Goal: Book appointment/travel/reservation

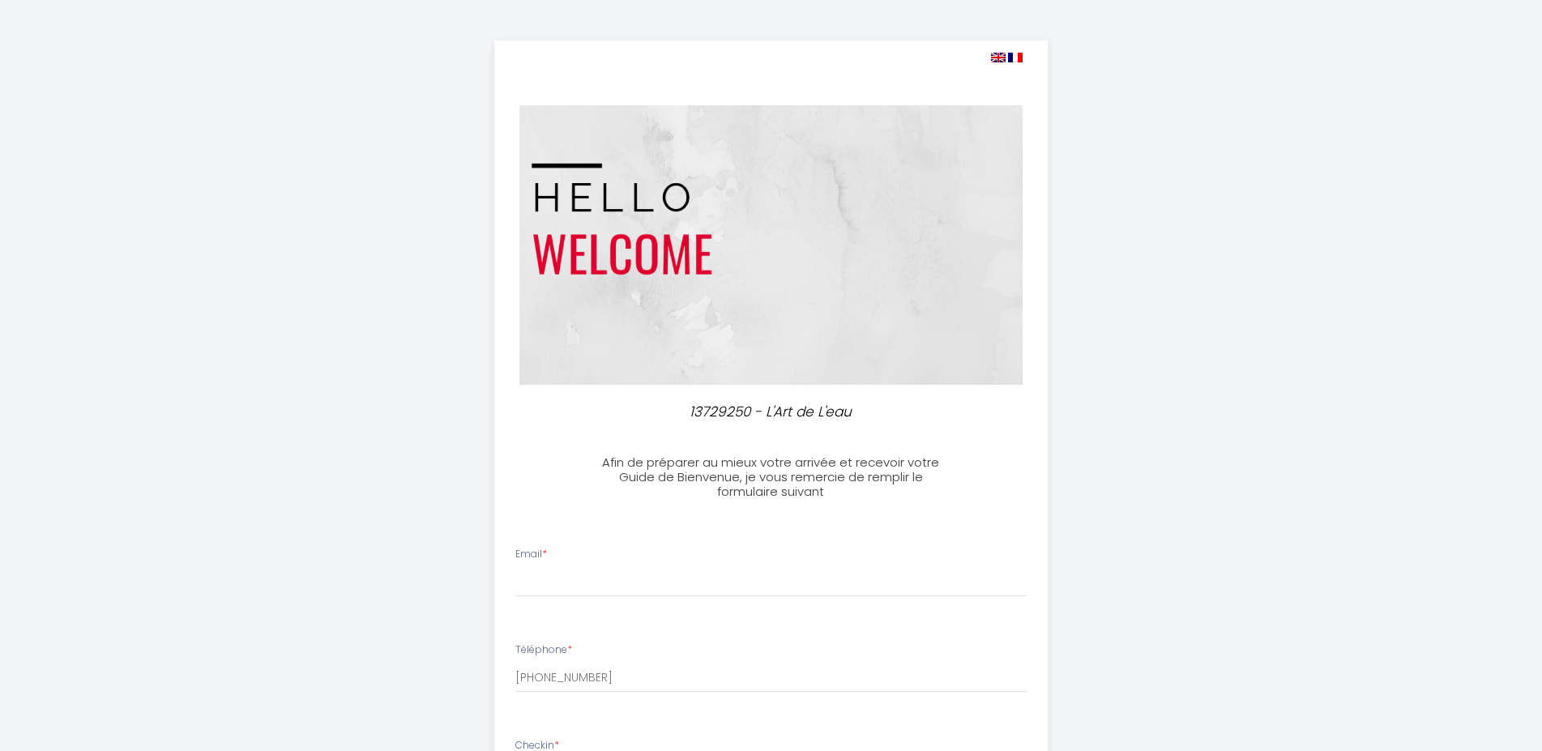
select select
click at [683, 583] on input "Email *" at bounding box center [770, 582] width 511 height 29
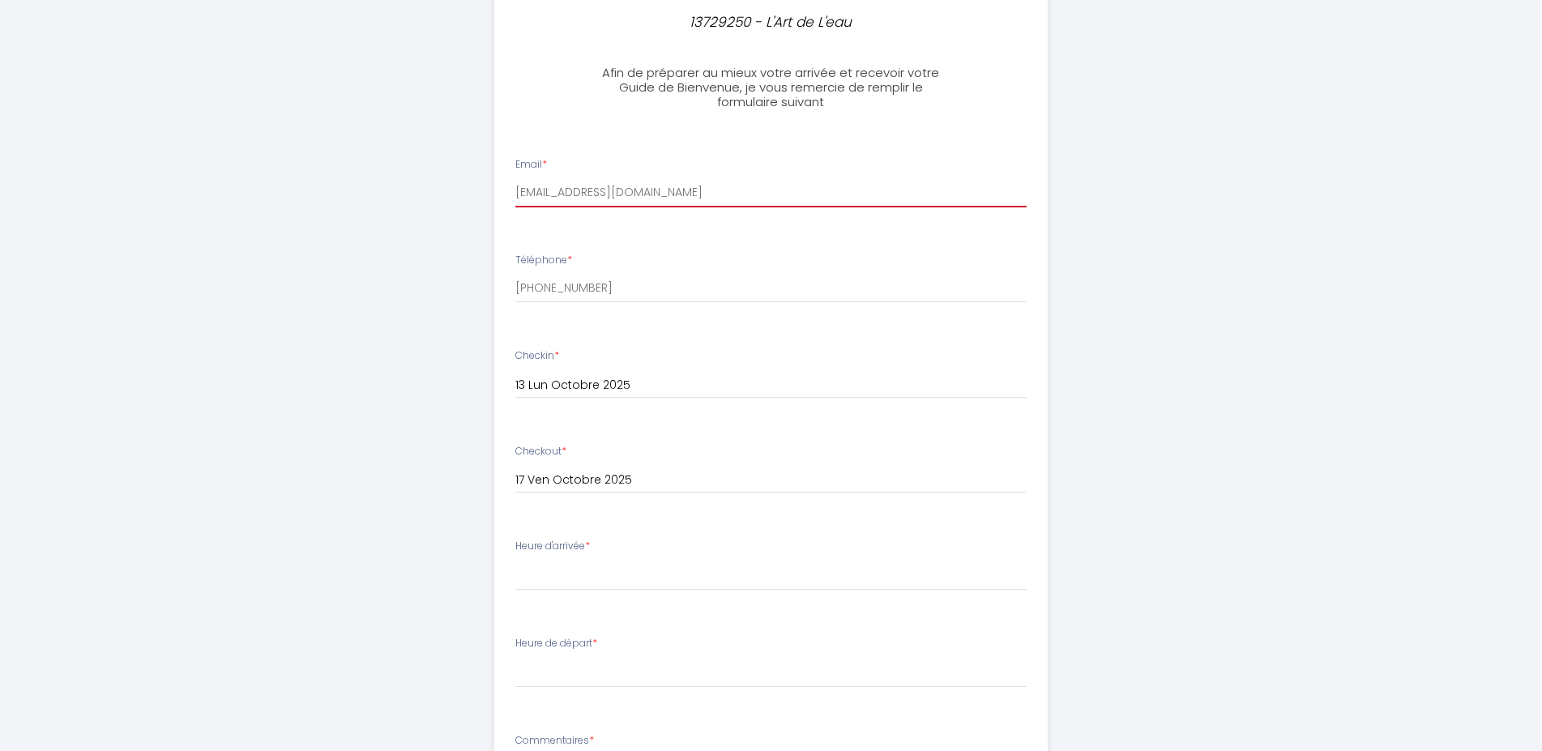
scroll to position [413, 0]
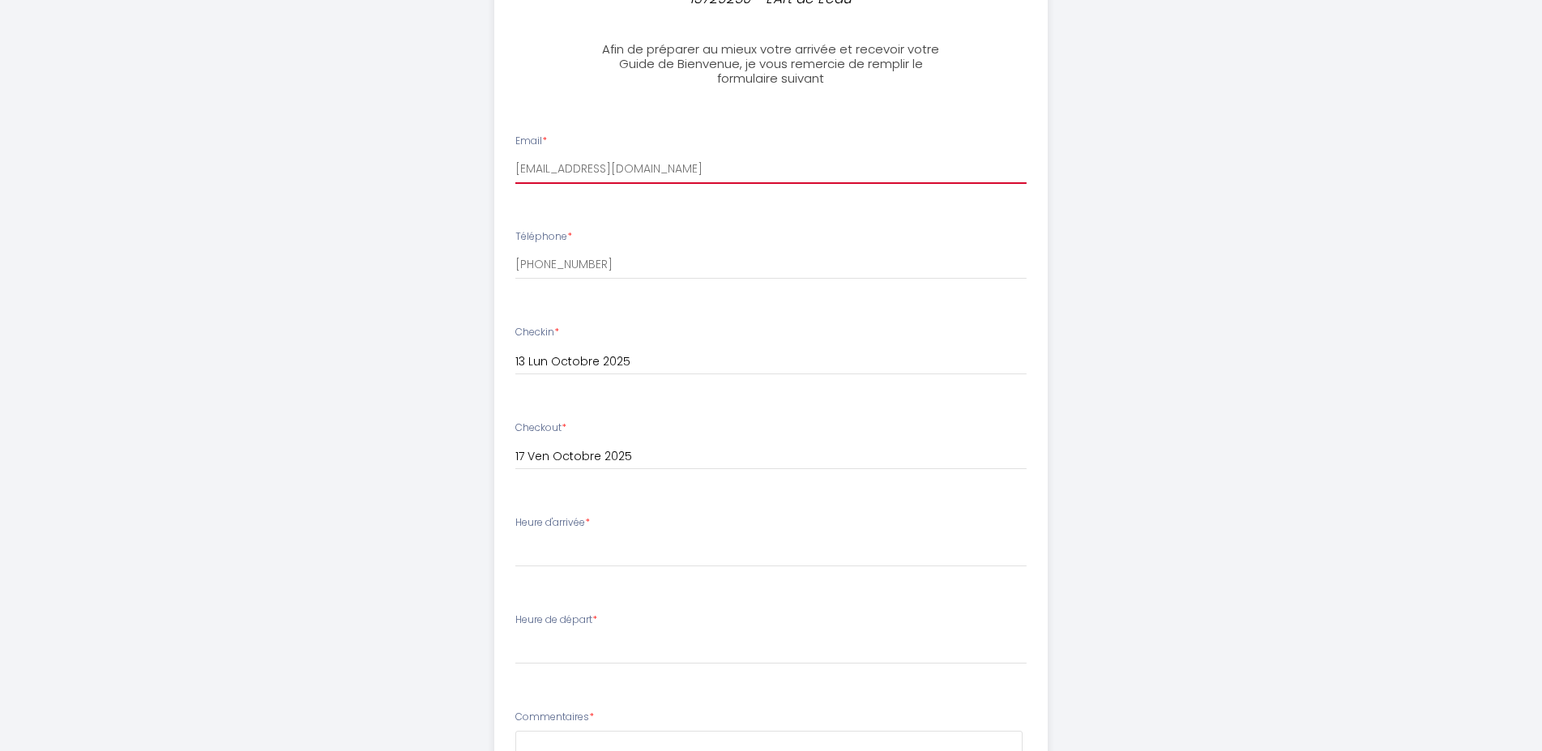
type input "[EMAIL_ADDRESS][DOMAIN_NAME]"
click at [515, 536] on select "16:00 16:30 17:00 17:30 18:00" at bounding box center [770, 551] width 511 height 31
select select "16:00"
click option "16:00" at bounding box center [0, 0] width 0 height 0
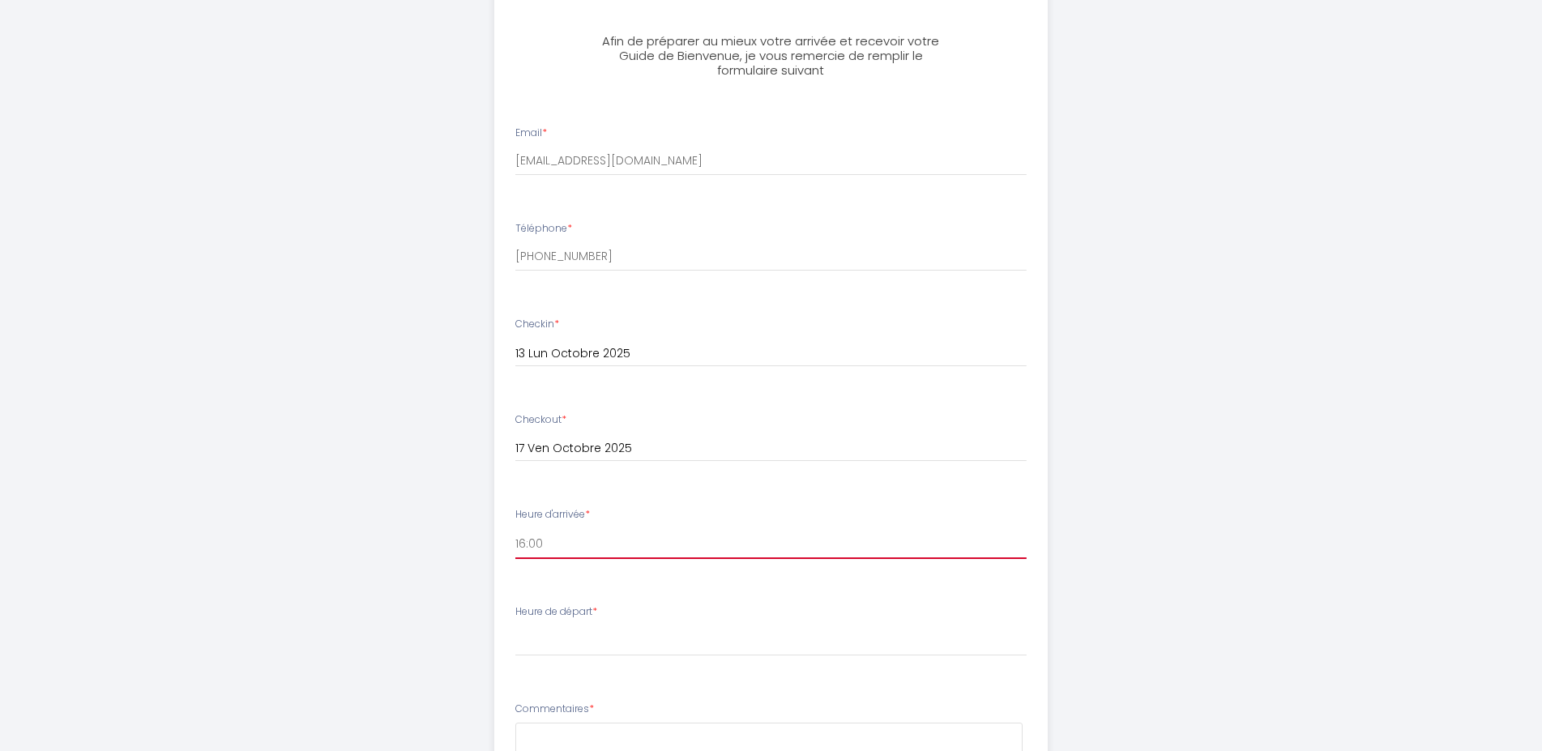
scroll to position [661, 0]
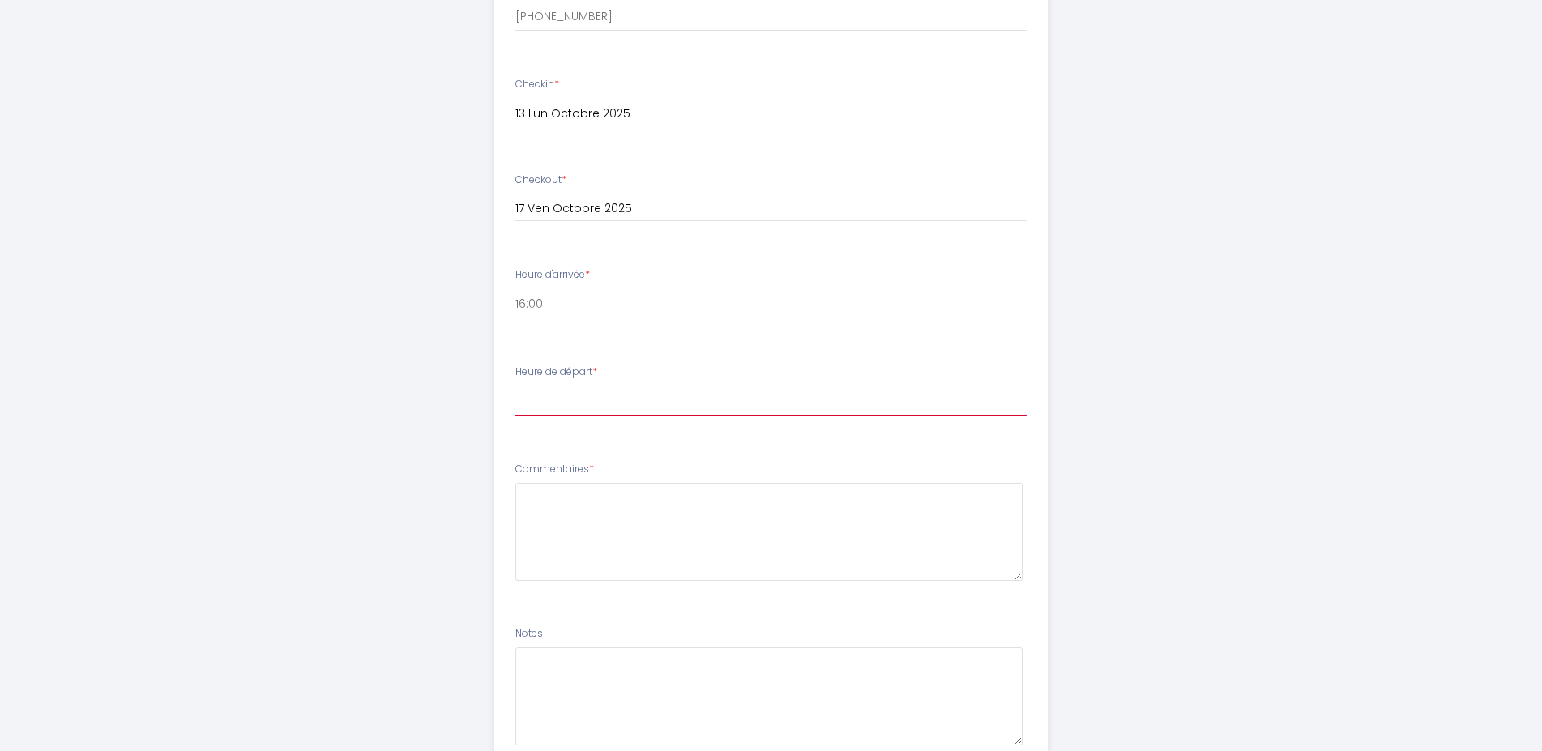
click at [515, 386] on select "00:00 00:30 01:00 01:30 02:00 02:30 03:00 03:30 04:00 04:30 05:00 05:30 06:00 0…" at bounding box center [770, 401] width 511 height 31
select select "10:00"
click option "10:00" at bounding box center [0, 0] width 0 height 0
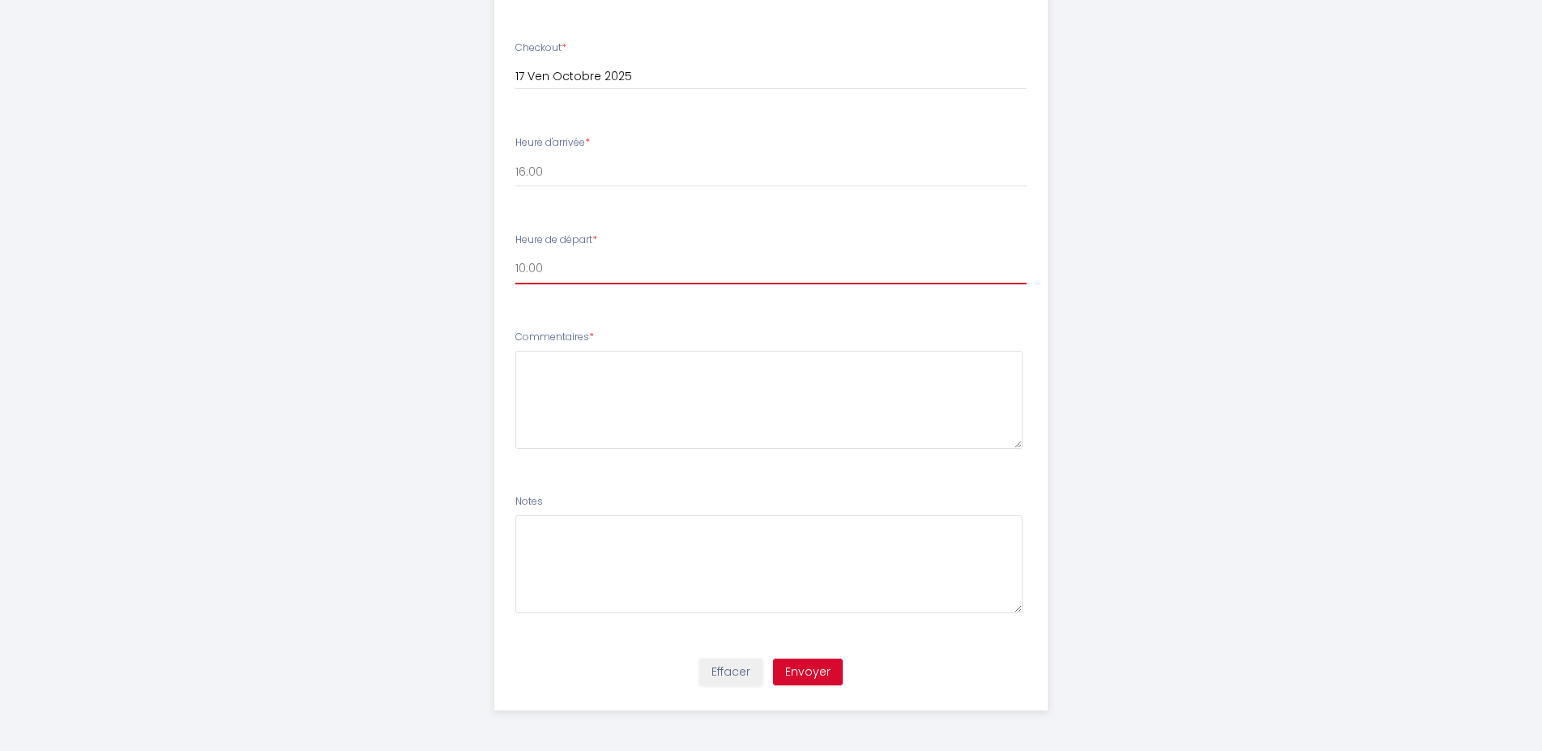
scroll to position [821, 0]
click at [810, 671] on button "Envoyer" at bounding box center [808, 673] width 70 height 28
type textarea "."
click at [816, 670] on button "Envoyer" at bounding box center [808, 673] width 70 height 28
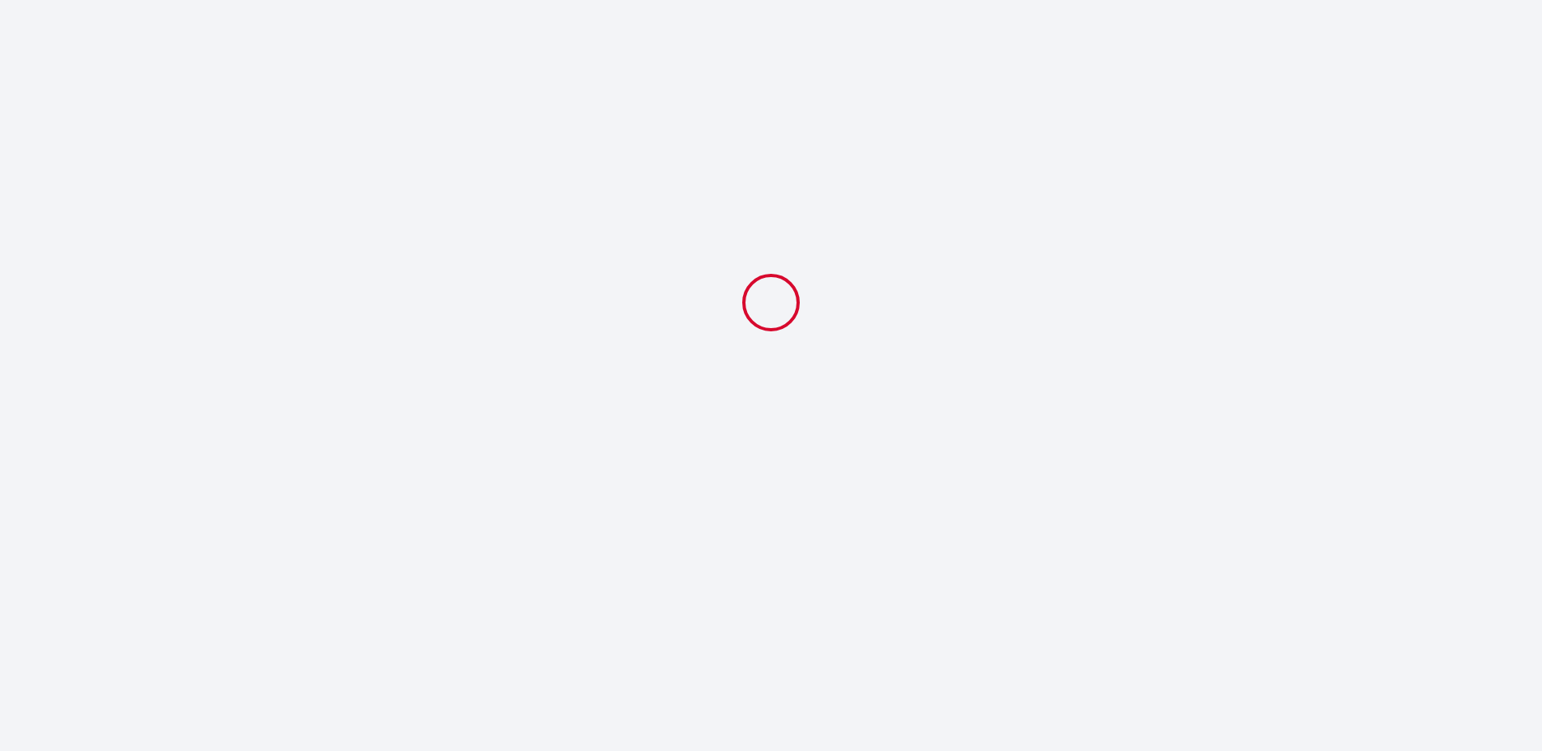
scroll to position [0, 0]
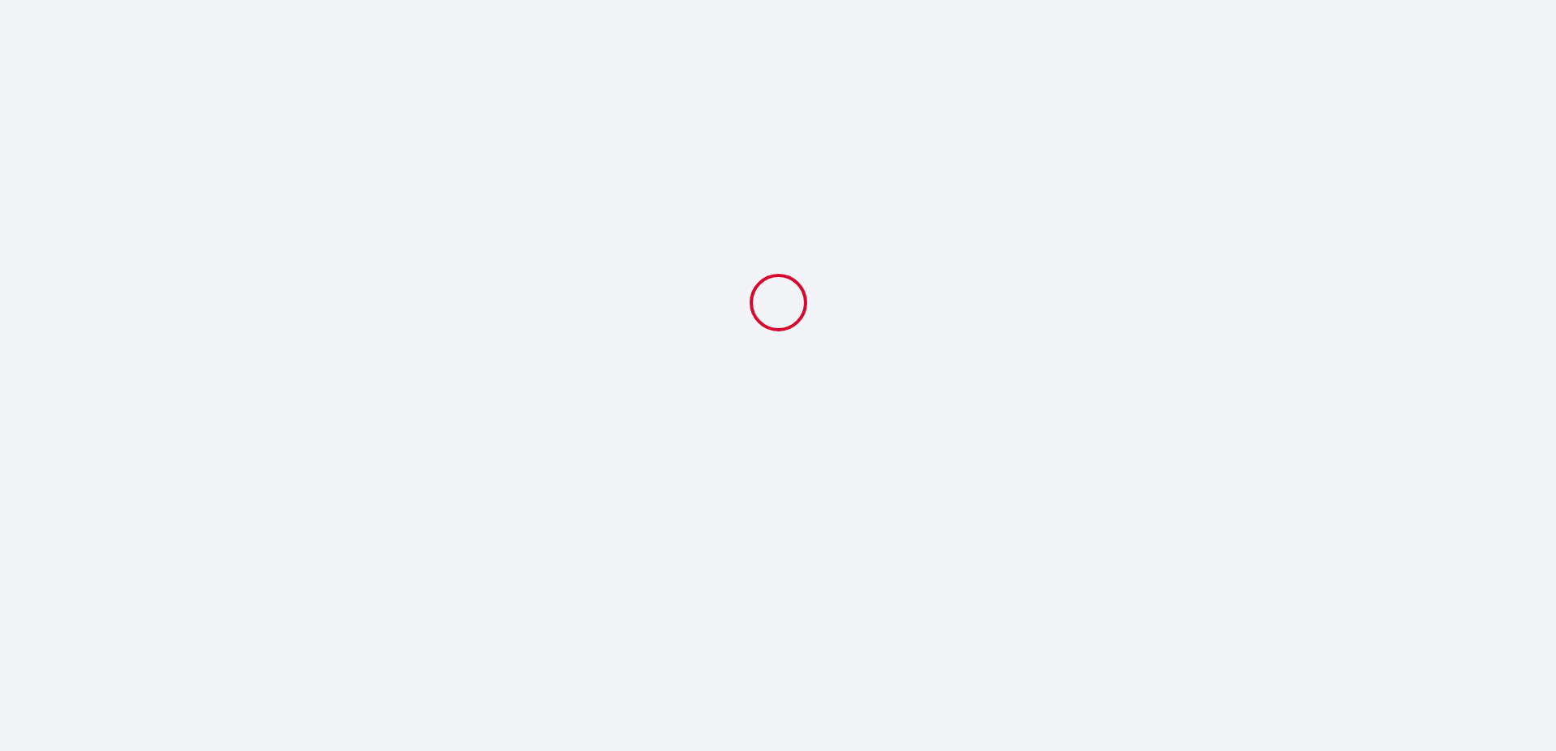
select select "10:00"
